Goal: Information Seeking & Learning: Find specific fact

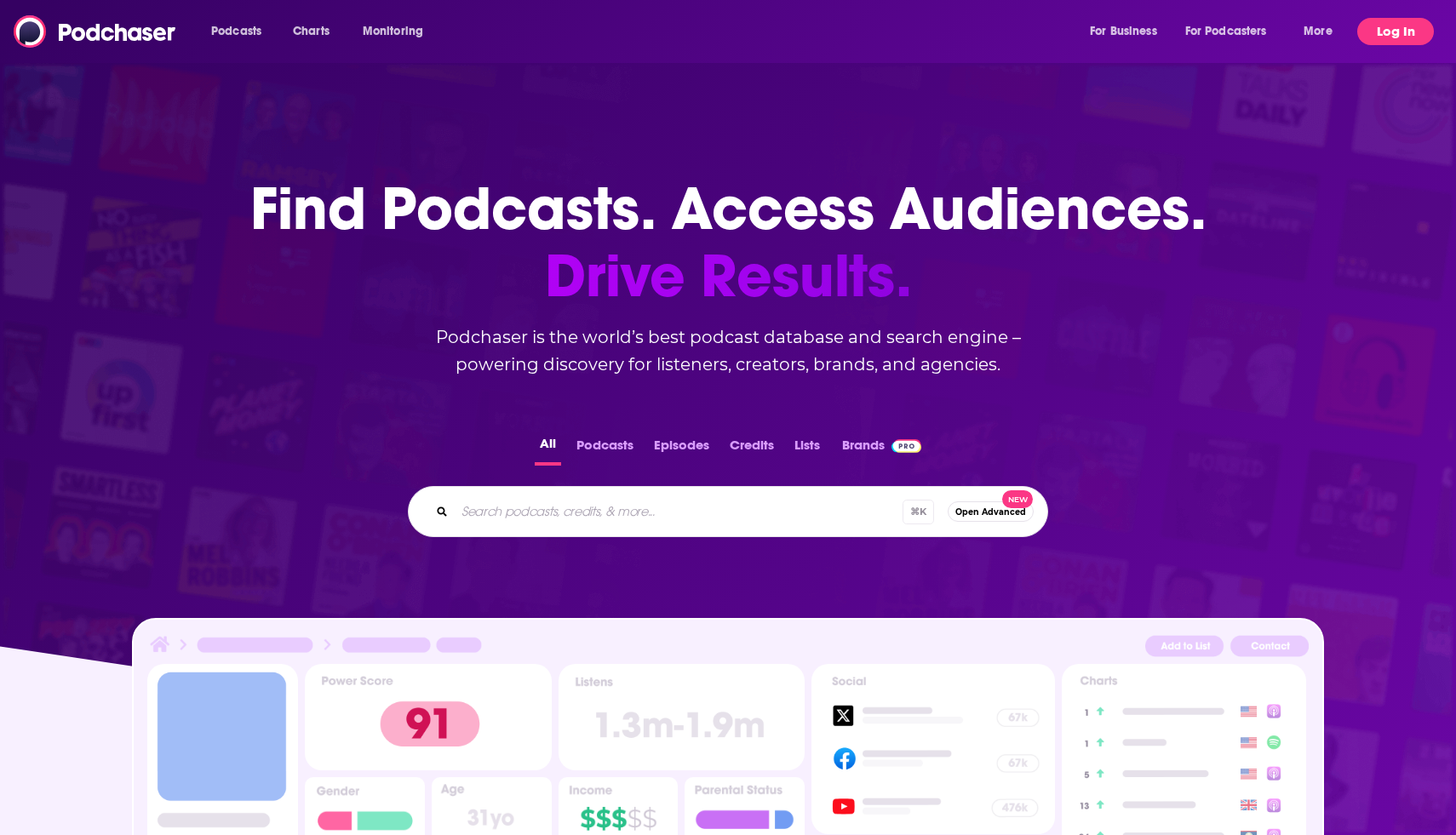
click at [1373, 35] on button "Log In" at bounding box center [1396, 31] width 76 height 28
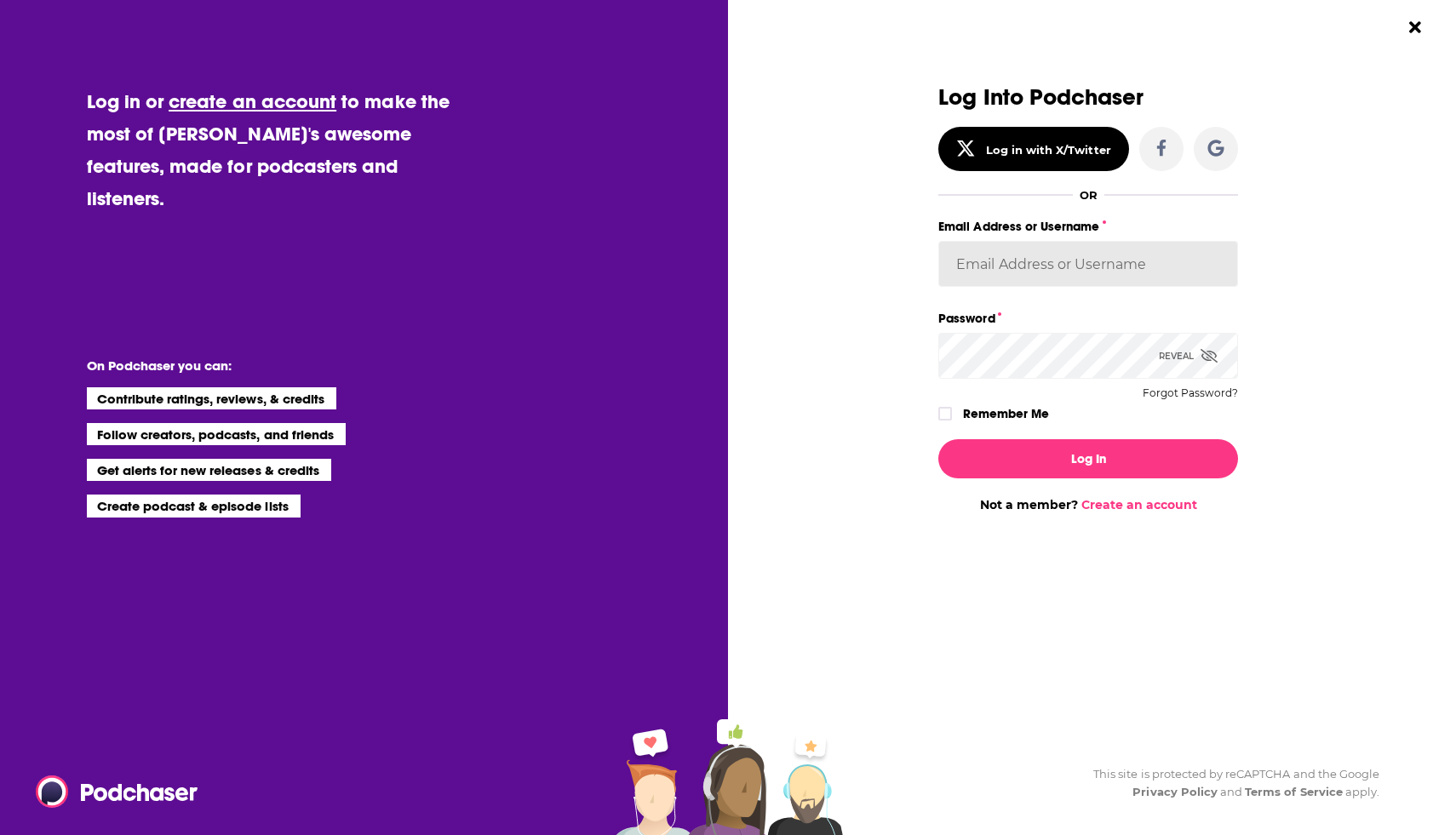
click at [1066, 260] on input "Email Address or Username" at bounding box center [1088, 264] width 300 height 46
type input "[EMAIL_ADDRESS][DOMAIN_NAME]"
click at [938, 439] on button "Log In" at bounding box center [1088, 459] width 300 height 39
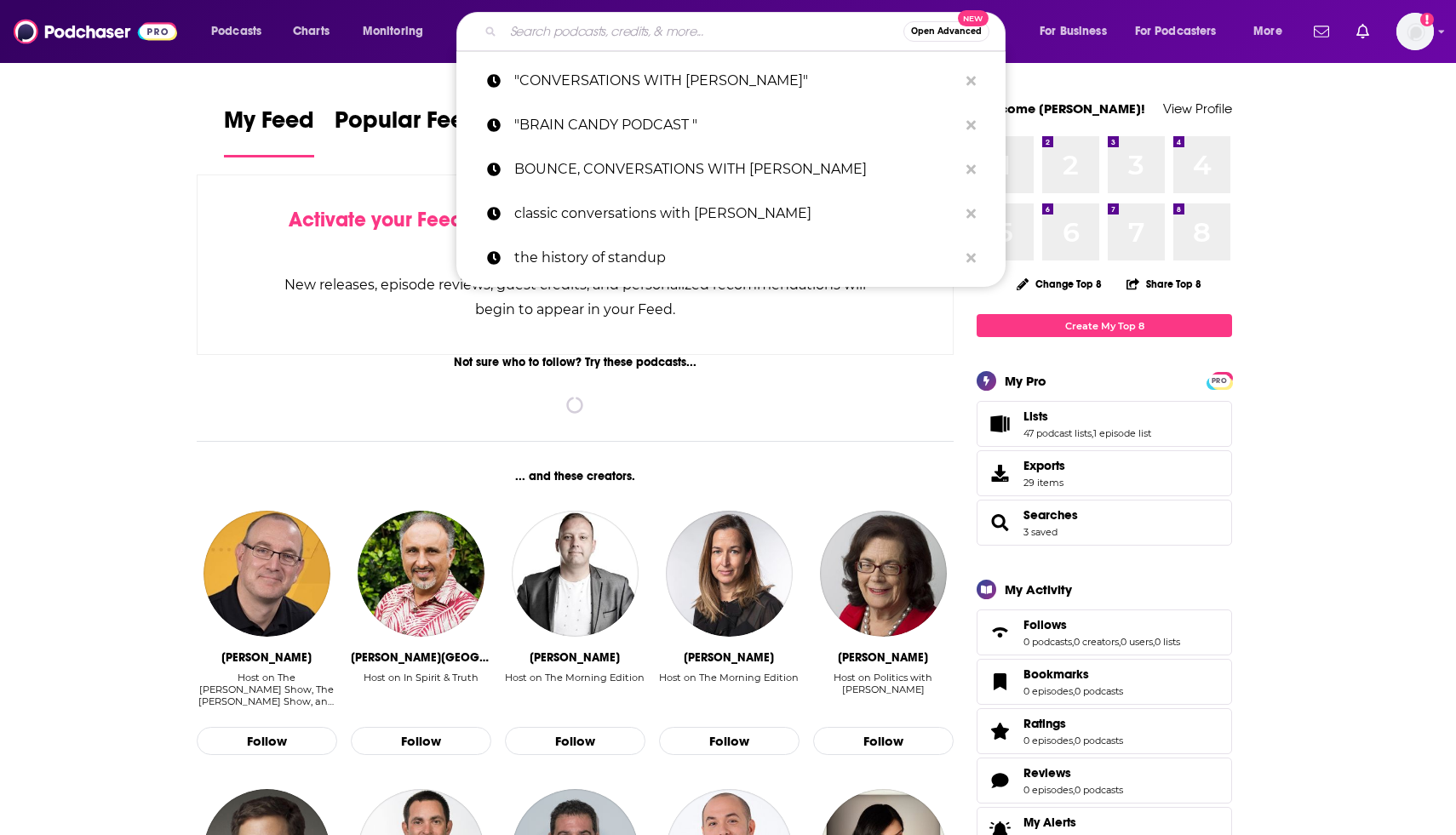
click at [826, 25] on input "Search podcasts, credits, & more..." at bounding box center [703, 31] width 400 height 28
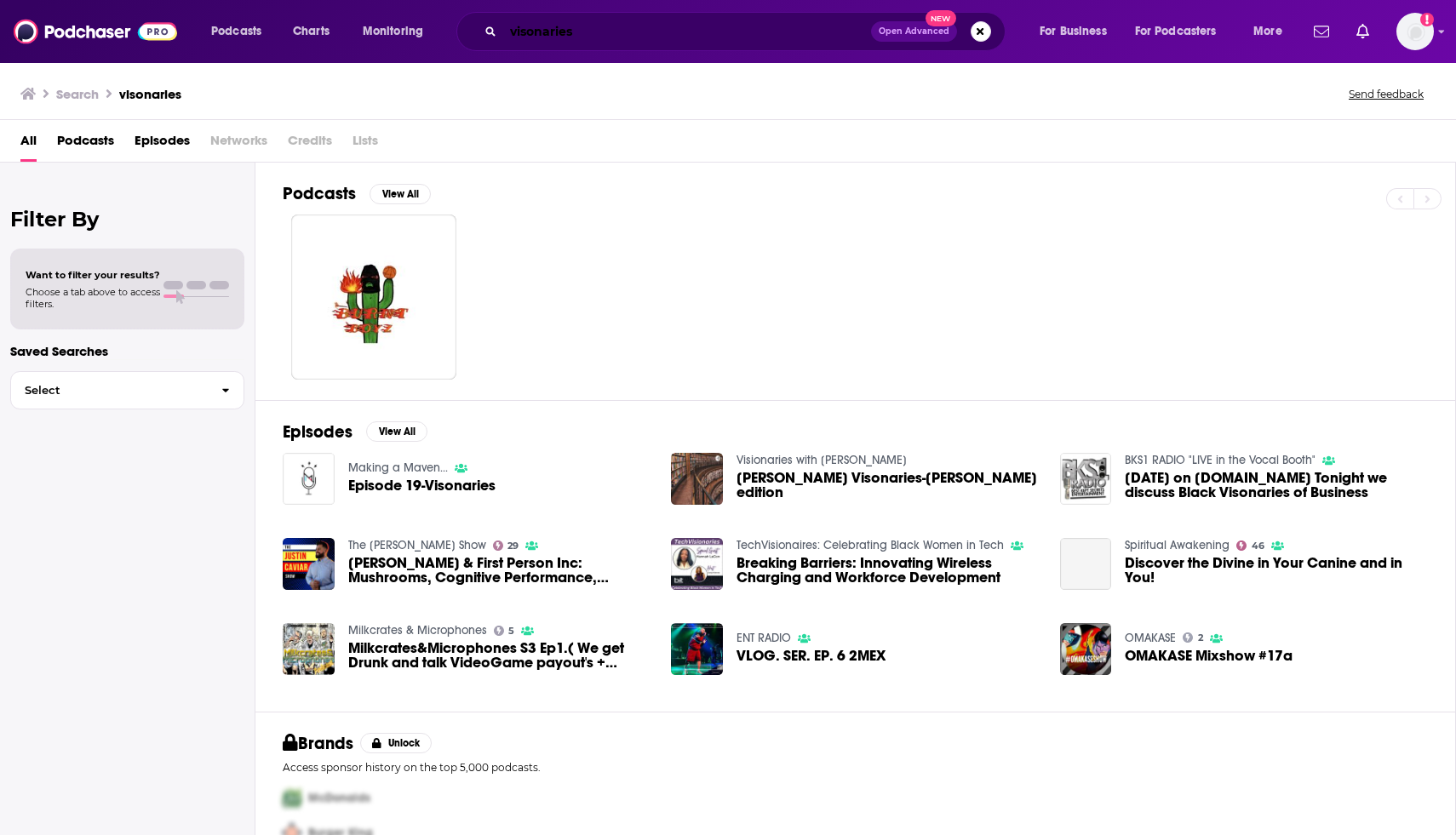
click at [548, 34] on input "visonaries" at bounding box center [687, 31] width 368 height 28
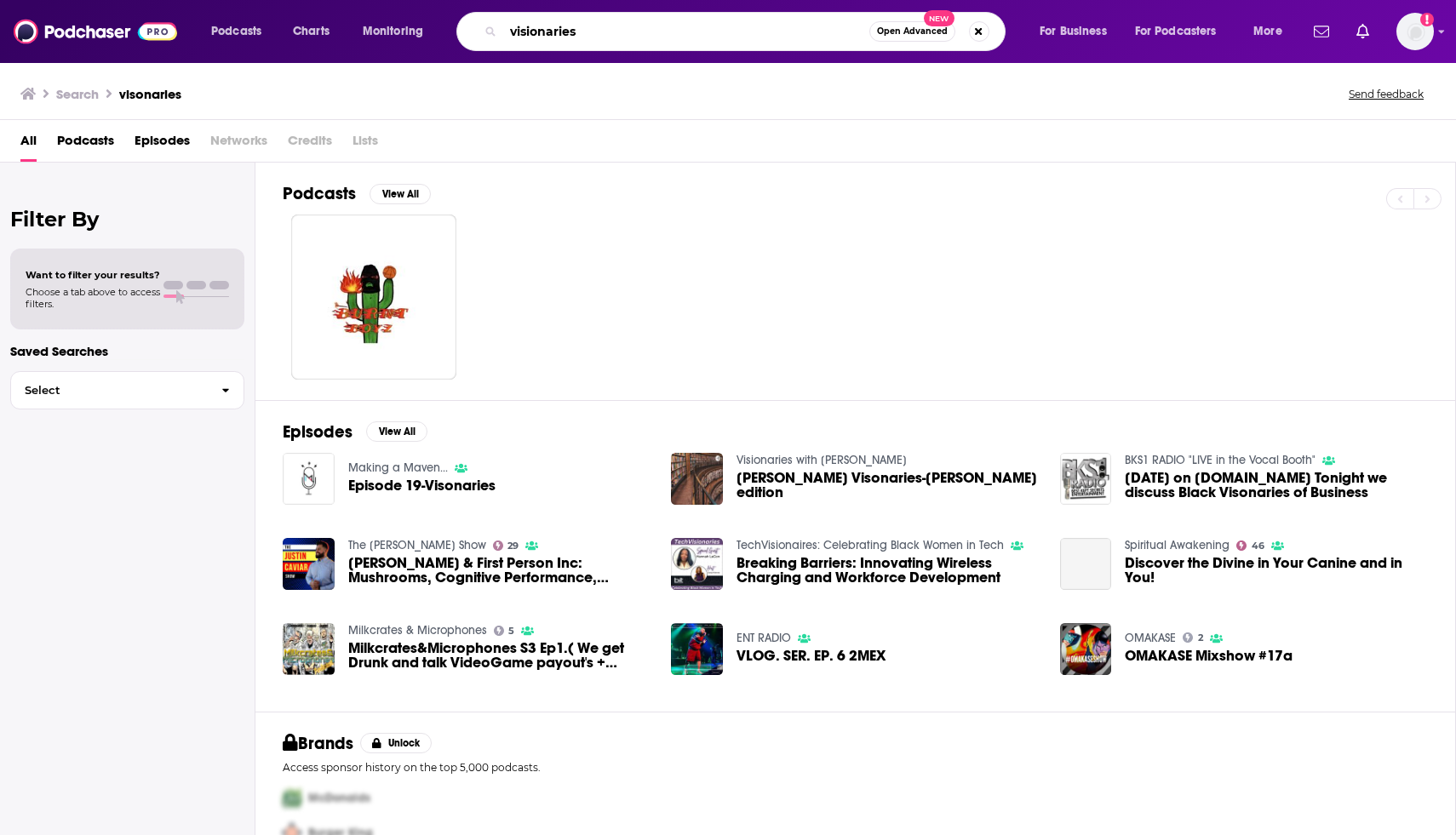
type input "visionaries"
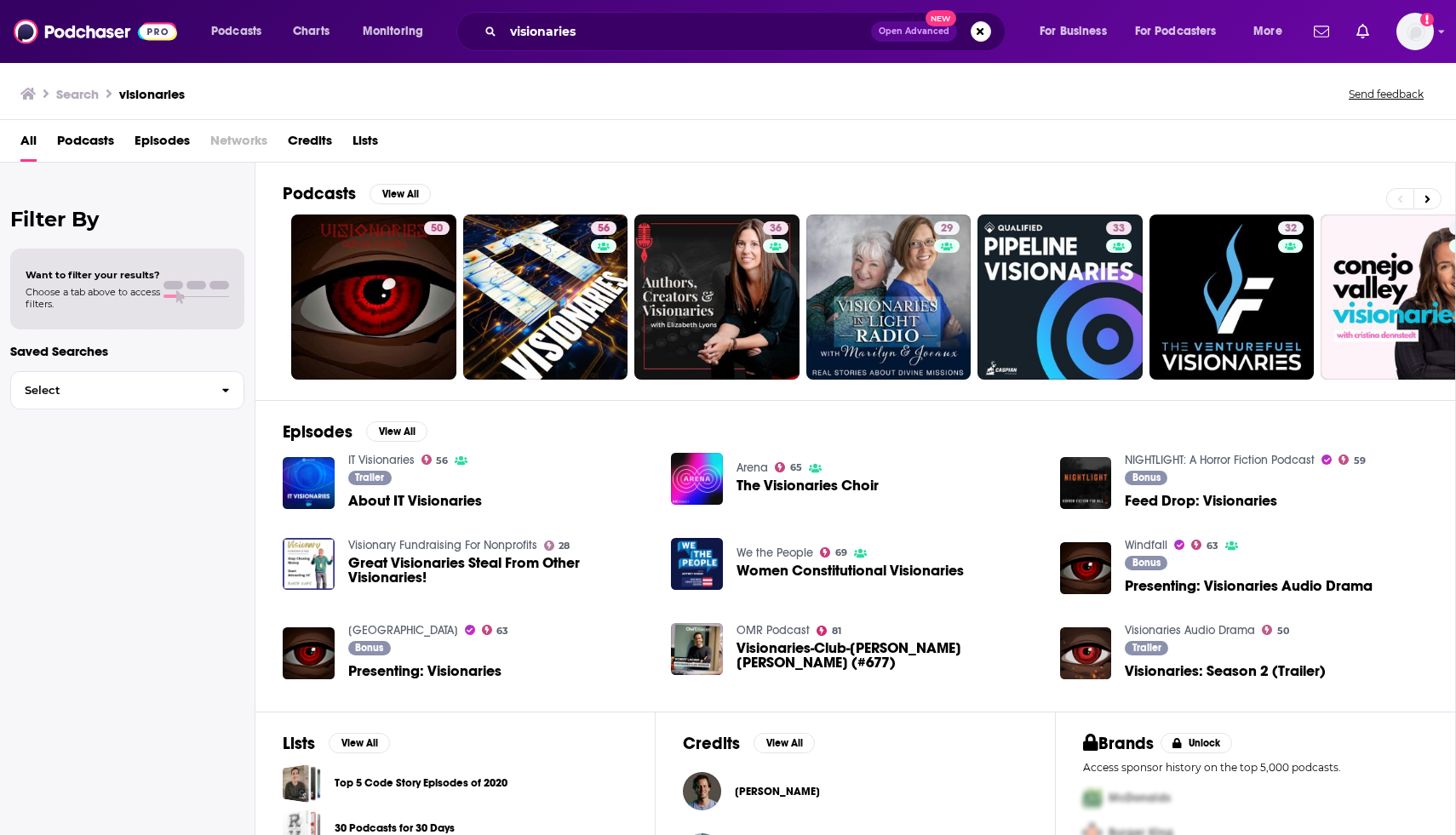
click at [624, 180] on div "Podcasts View All 50 56 36 29 33 32 22 17 + 3k" at bounding box center [868, 281] width 1173 height 238
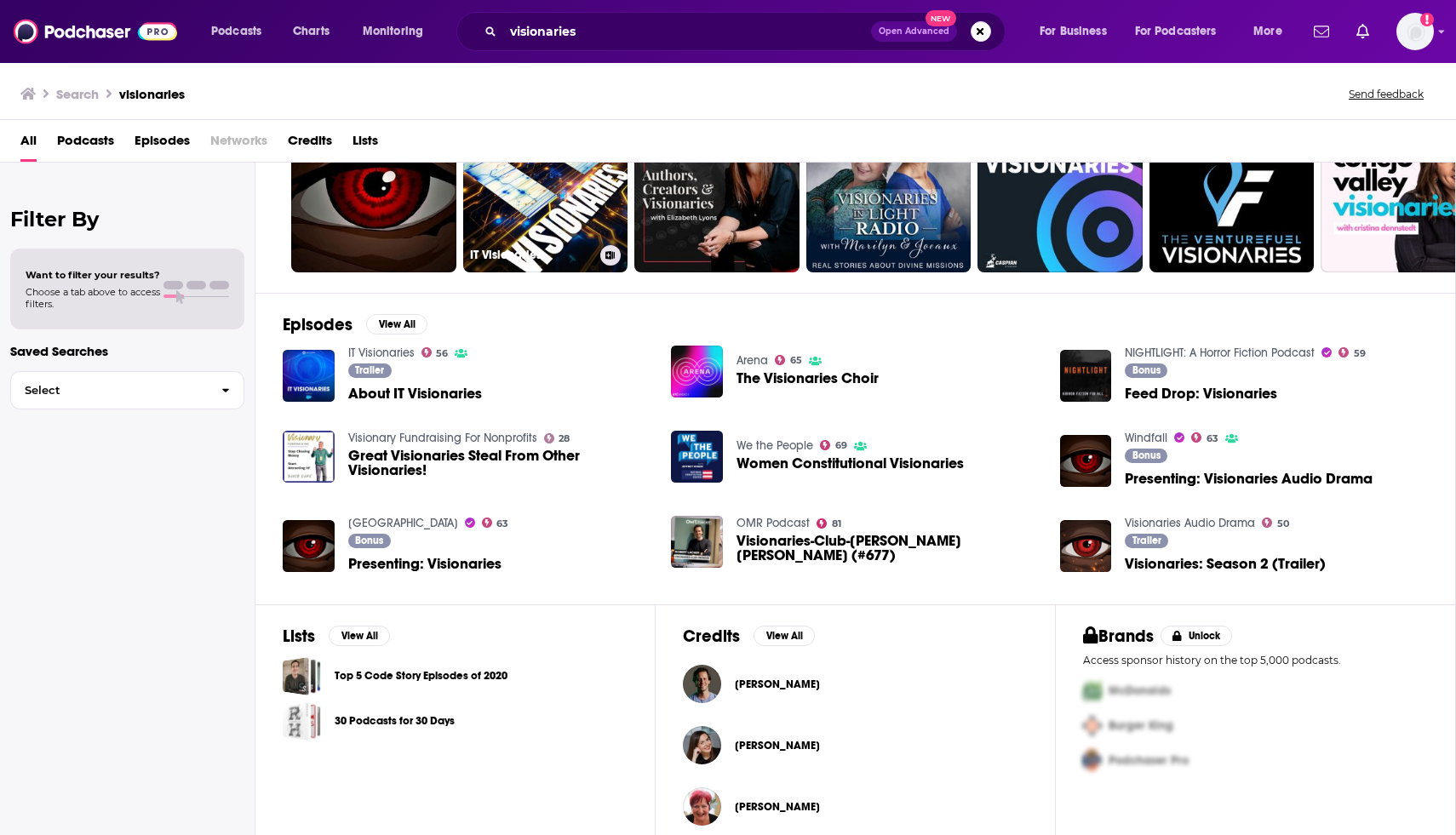
scroll to position [126, 0]
